Goal: Use online tool/utility: Use online tool/utility

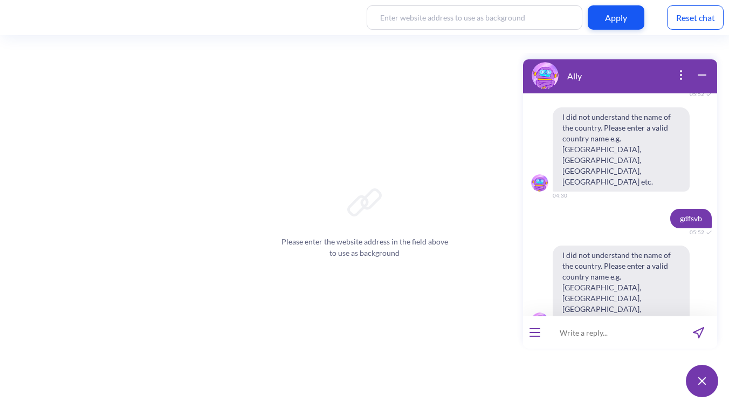
scroll to position [826, 0]
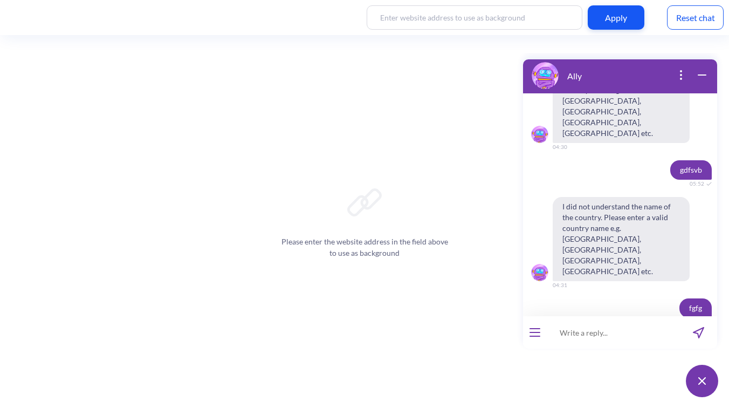
click at [352, 212] on icon at bounding box center [364, 202] width 34 height 34
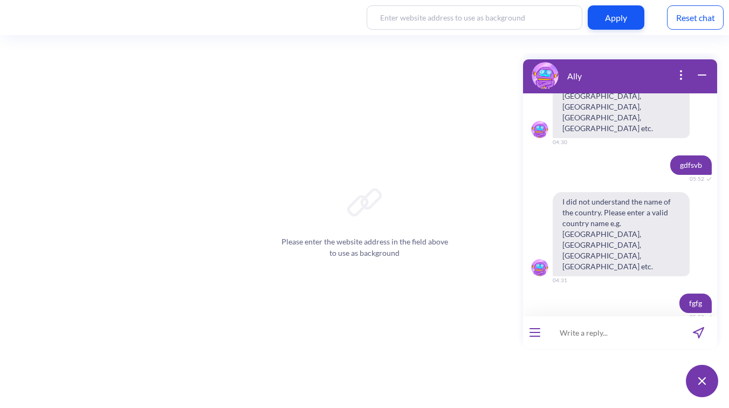
click at [444, 144] on div "Please enter the website address in the field above to use as background" at bounding box center [364, 221] width 729 height 372
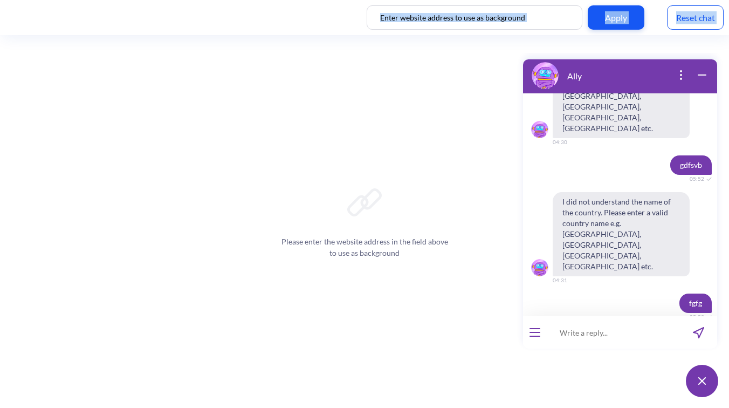
click at [509, 80] on div "Please enter the website address in the field above to use as background" at bounding box center [364, 221] width 729 height 372
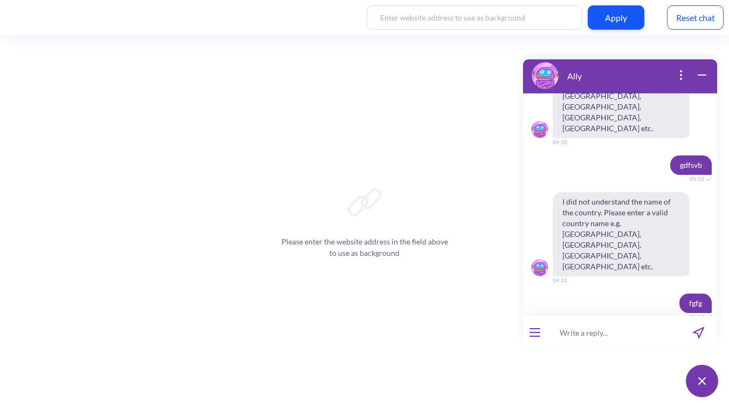
click at [701, 24] on div "Reset chat" at bounding box center [695, 17] width 57 height 24
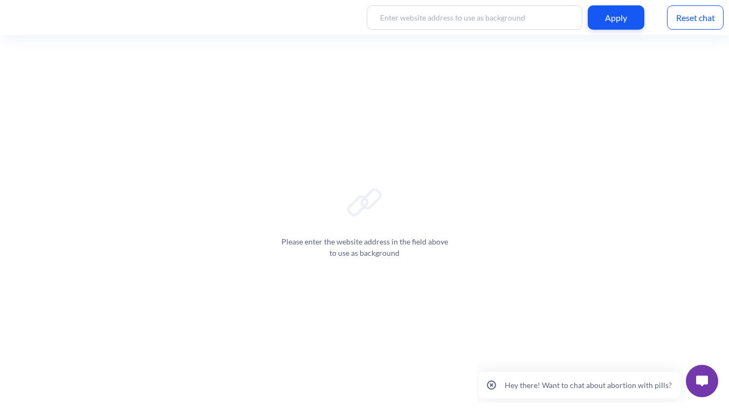
click at [713, 385] on button at bounding box center [702, 380] width 32 height 32
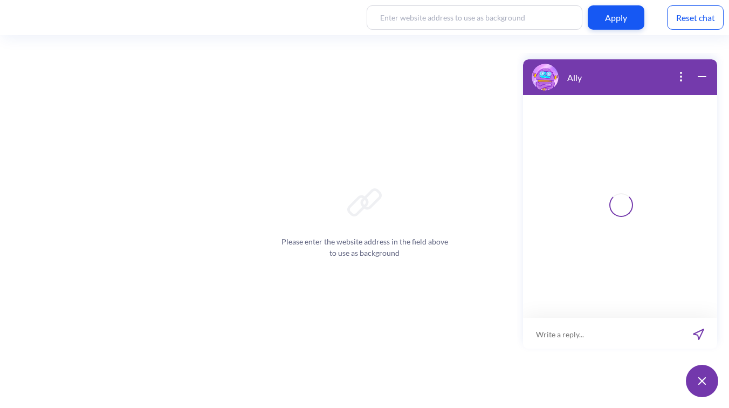
scroll to position [2, 0]
click at [618, 390] on div "Ally 0 / 255" at bounding box center [619, 227] width 207 height 349
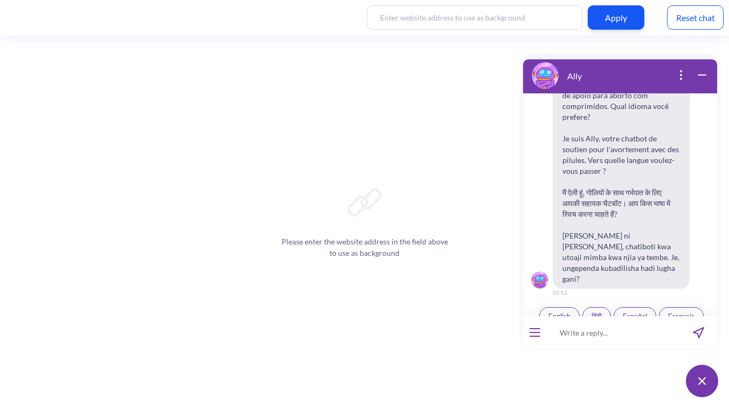
scroll to position [168, 0]
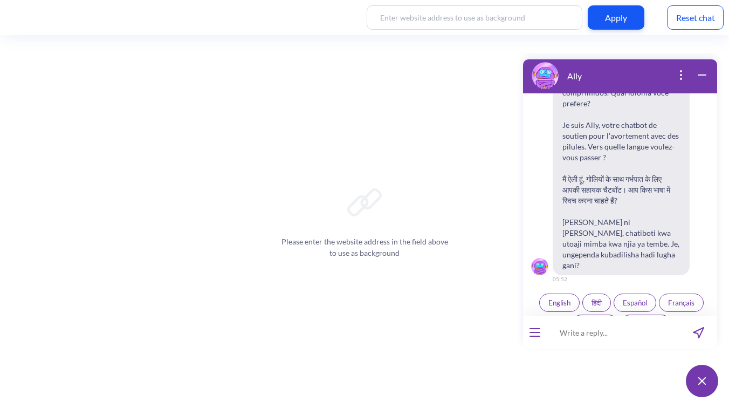
click at [618, 390] on div "Ally Hello! Hola! Oi! Bonjour! नमस्ते! Habari! 05:52 I'm Ally, your support cha…" at bounding box center [619, 227] width 207 height 349
click at [442, 282] on div "Please enter the website address in the field above to use as background" at bounding box center [364, 221] width 729 height 372
